Goal: Task Accomplishment & Management: Manage account settings

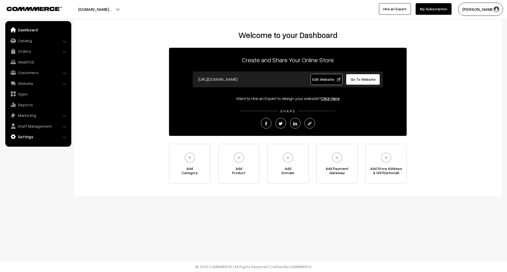
click at [46, 133] on link "Settings" at bounding box center [38, 137] width 63 height 10
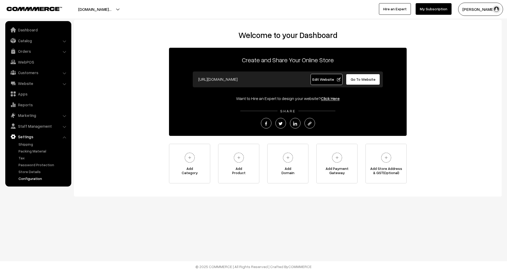
click at [36, 177] on link "Configuration" at bounding box center [43, 179] width 52 height 6
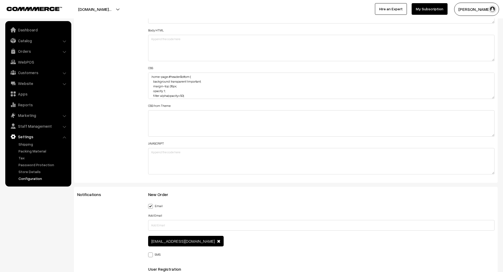
scroll to position [627, 0]
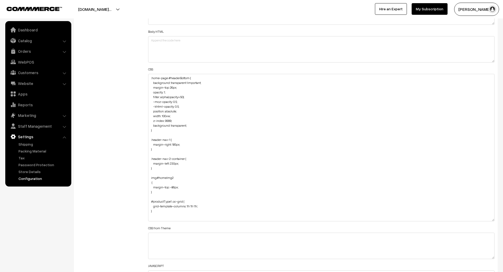
drag, startPoint x: 493, startPoint y: 97, endPoint x: 511, endPoint y: 218, distance: 122.7
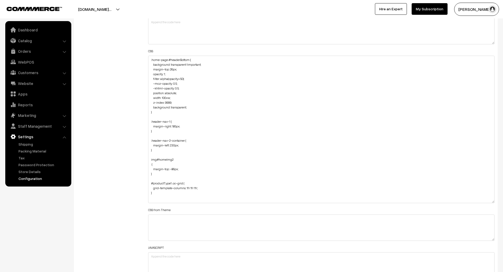
scroll to position [645, 0]
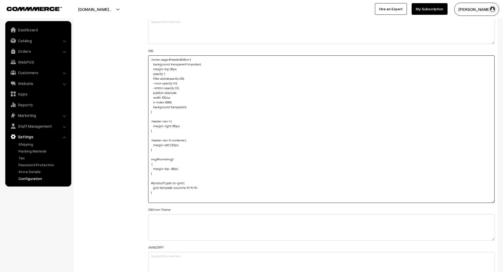
click at [180, 188] on textarea ".home-page #headerBottom { background: transparent !important; margin-top: 26px…" at bounding box center [321, 129] width 347 height 148
click at [197, 188] on textarea ".home-page #headerBottom { background: transparent !important; margin-top: 26px…" at bounding box center [321, 129] width 347 height 148
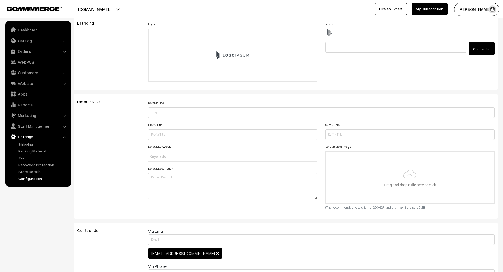
scroll to position [0, 0]
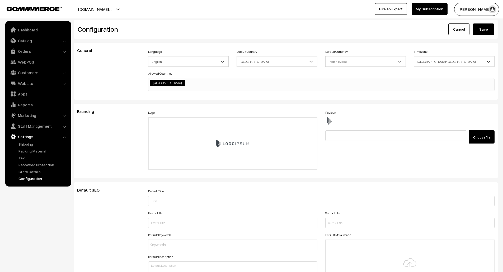
type textarea ".home-page #headerBottom { background: transparent !important; margin-top: 26px…"
click at [486, 29] on button "Save" at bounding box center [483, 30] width 21 height 12
